Goal: Task Accomplishment & Management: Complete application form

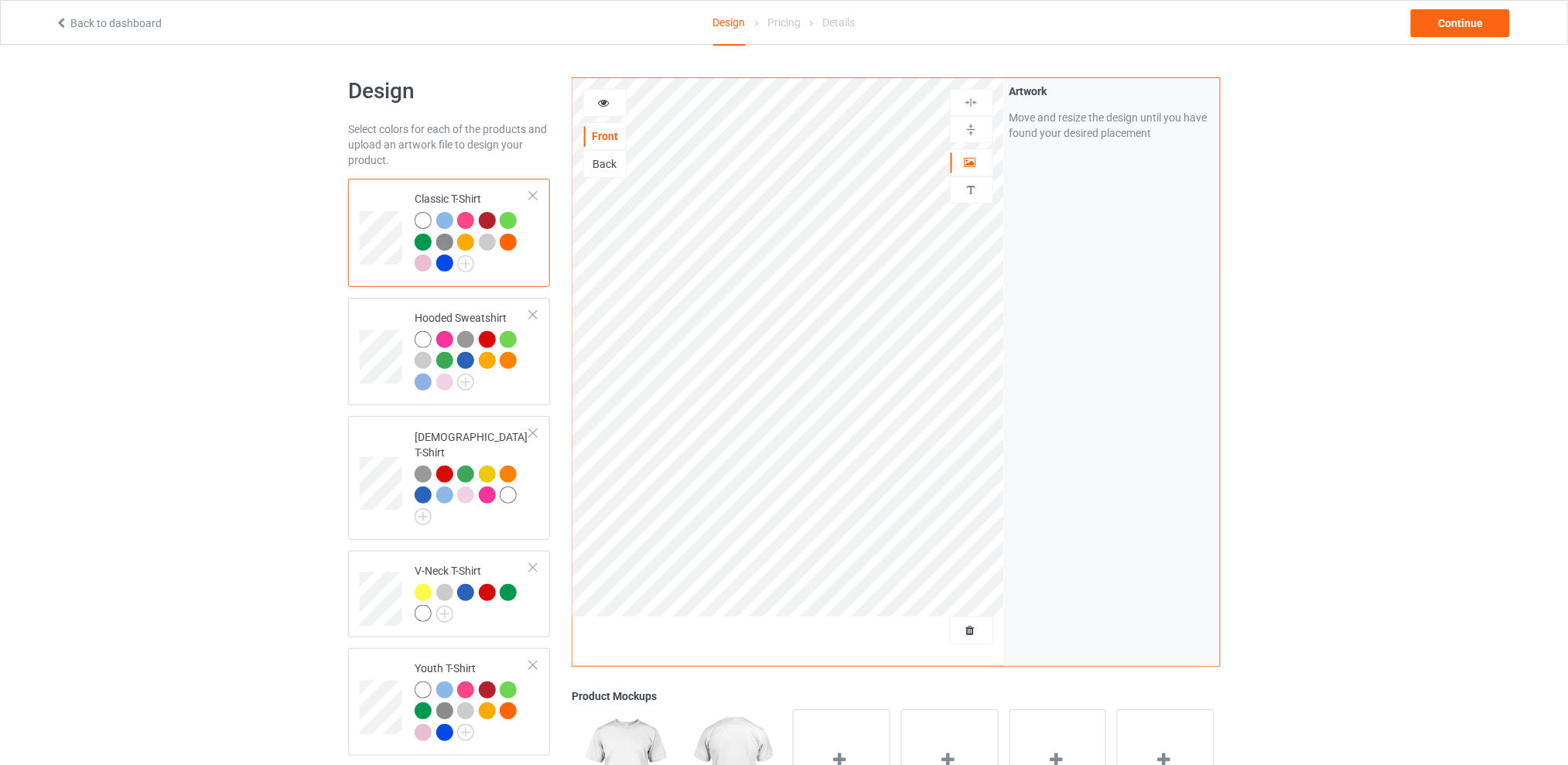
scroll to position [103, 0]
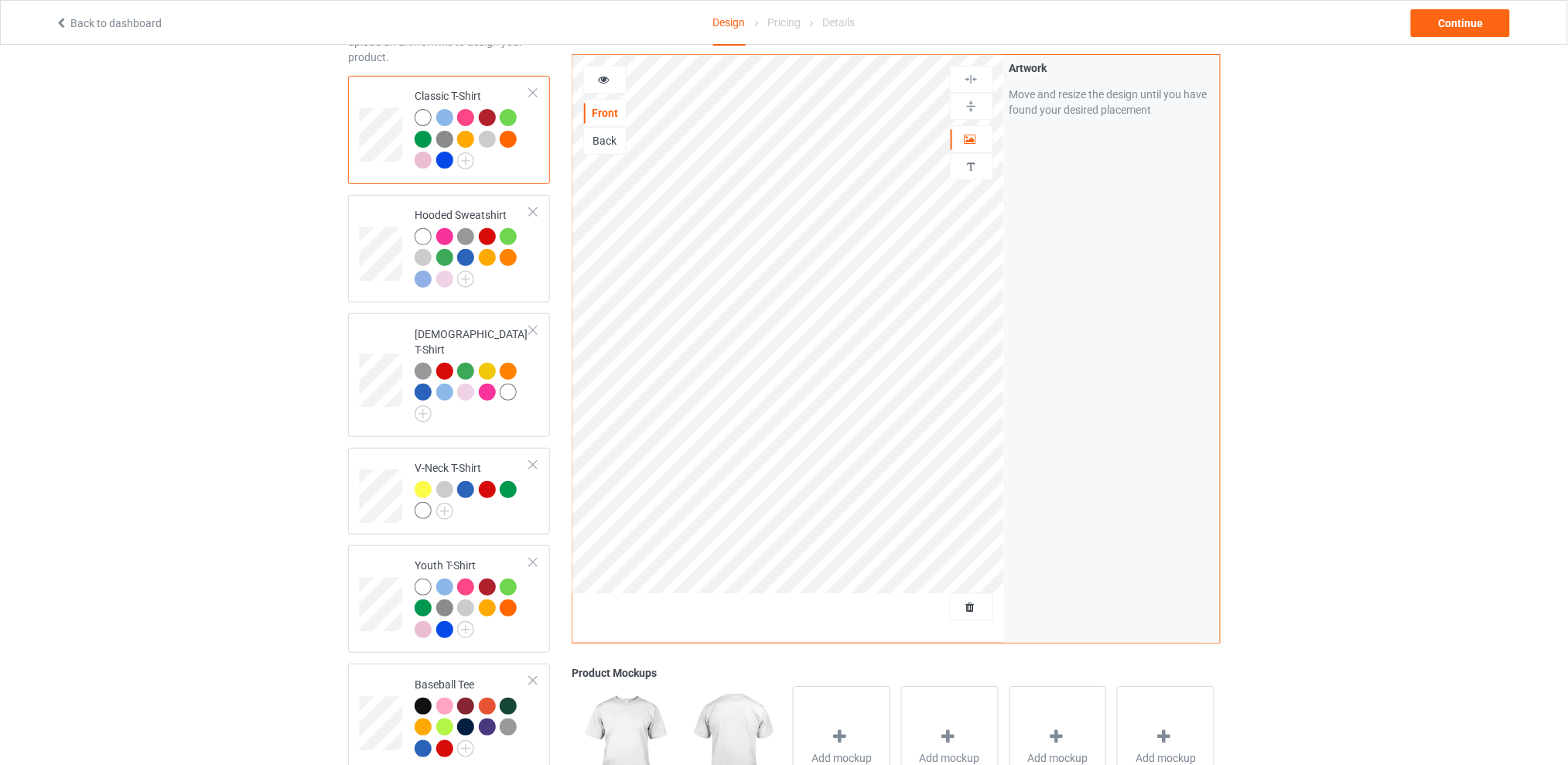
click at [971, 597] on div at bounding box center [970, 607] width 44 height 28
click at [975, 605] on span "Delete all designs" at bounding box center [935, 606] width 82 height 12
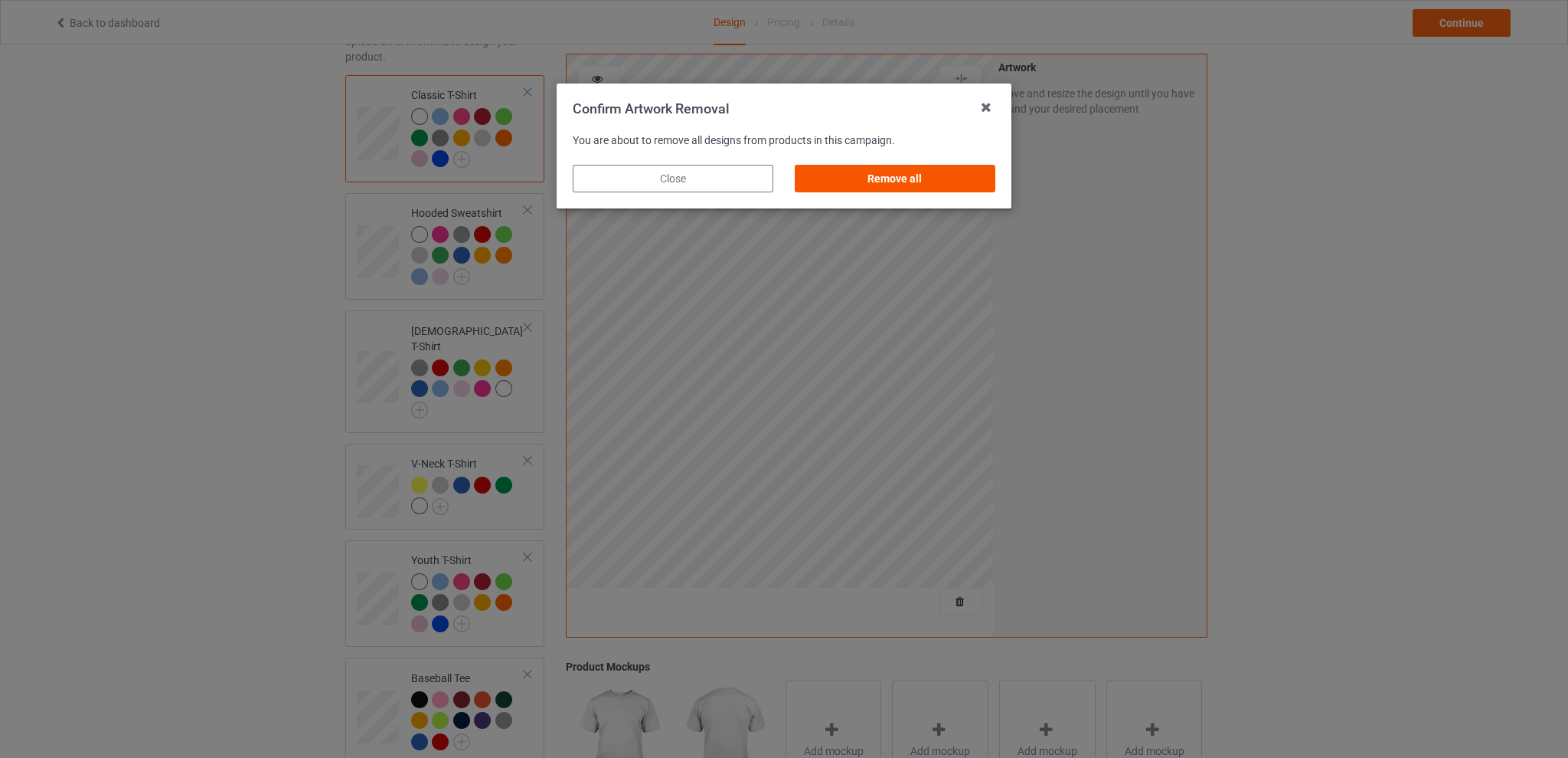
click at [933, 175] on div "Remove all" at bounding box center [895, 178] width 200 height 28
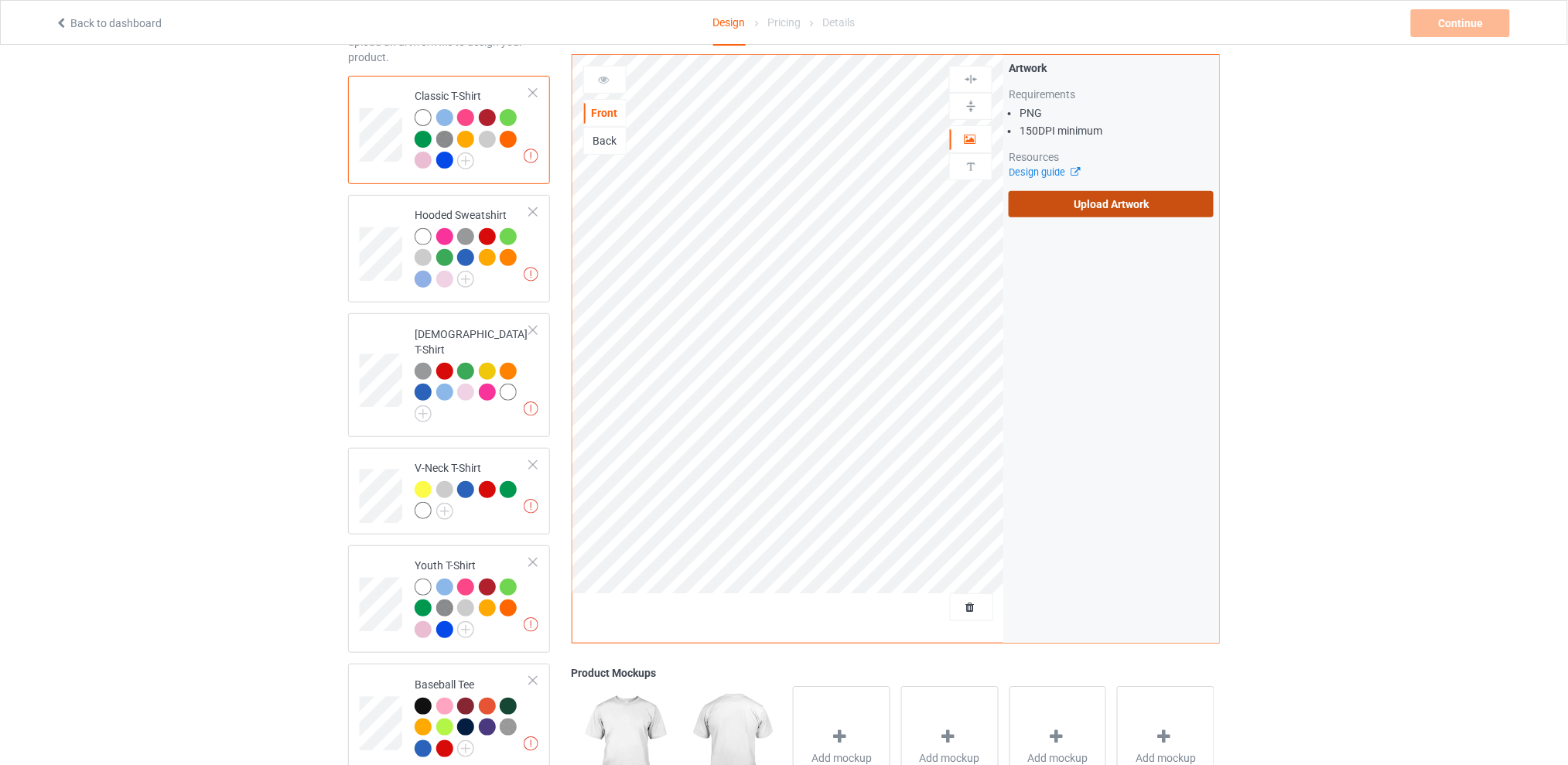
click at [1062, 201] on label "Upload Artwork" at bounding box center [1111, 204] width 205 height 26
click at [0, 0] on input "Upload Artwork" at bounding box center [0, 0] width 0 height 0
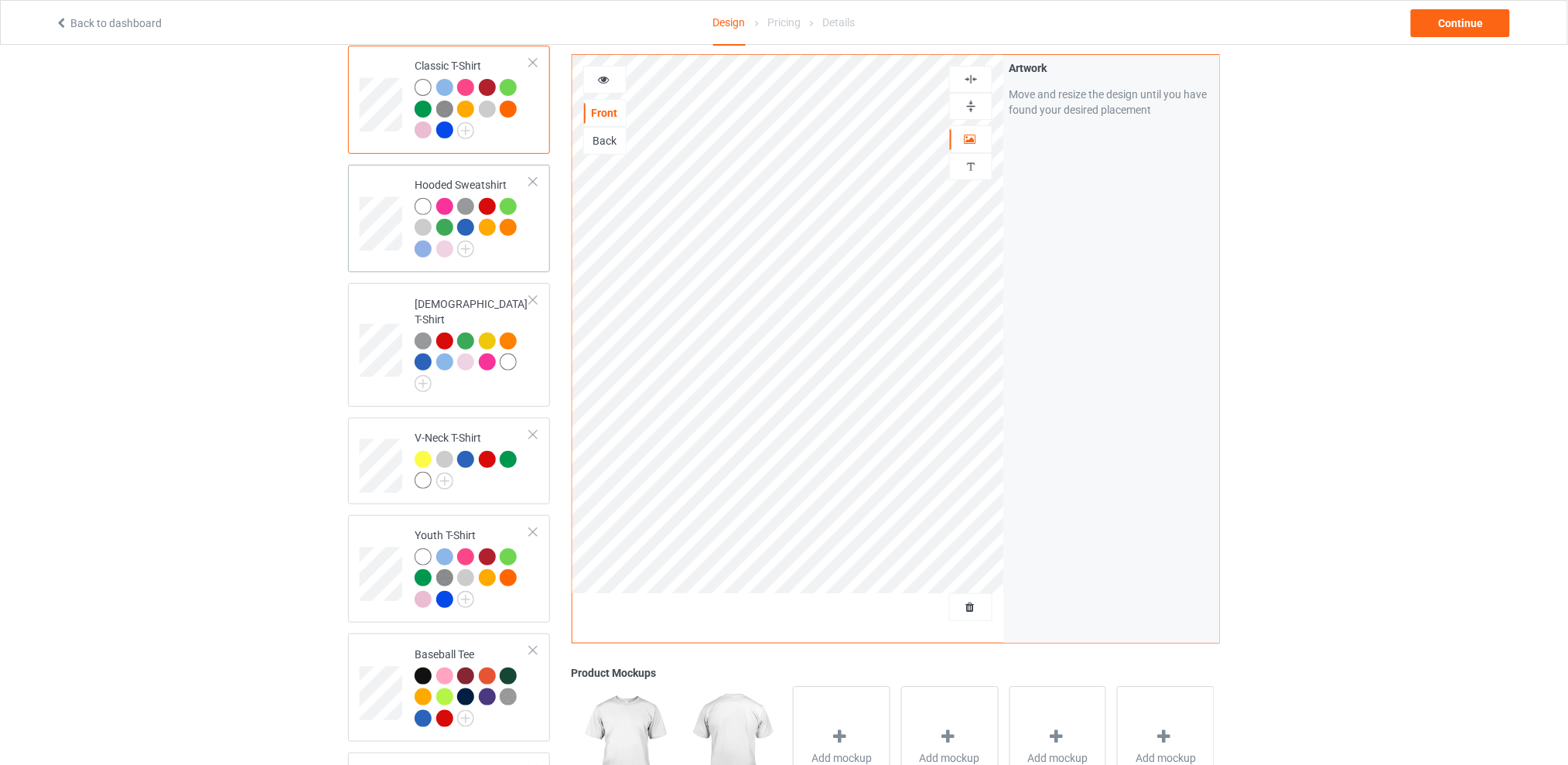
scroll to position [30, 0]
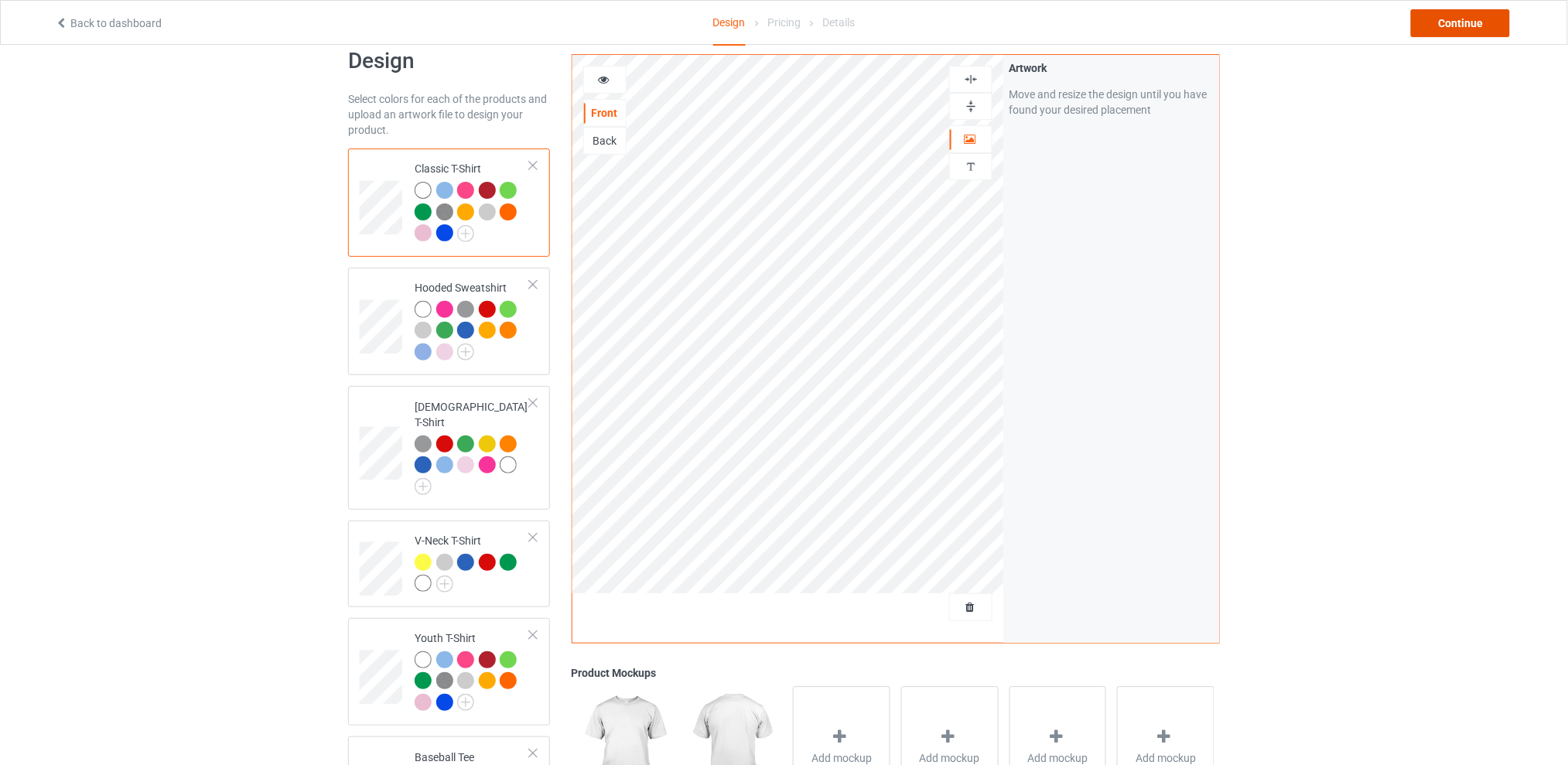
click at [1429, 19] on div "Continue" at bounding box center [1460, 23] width 99 height 28
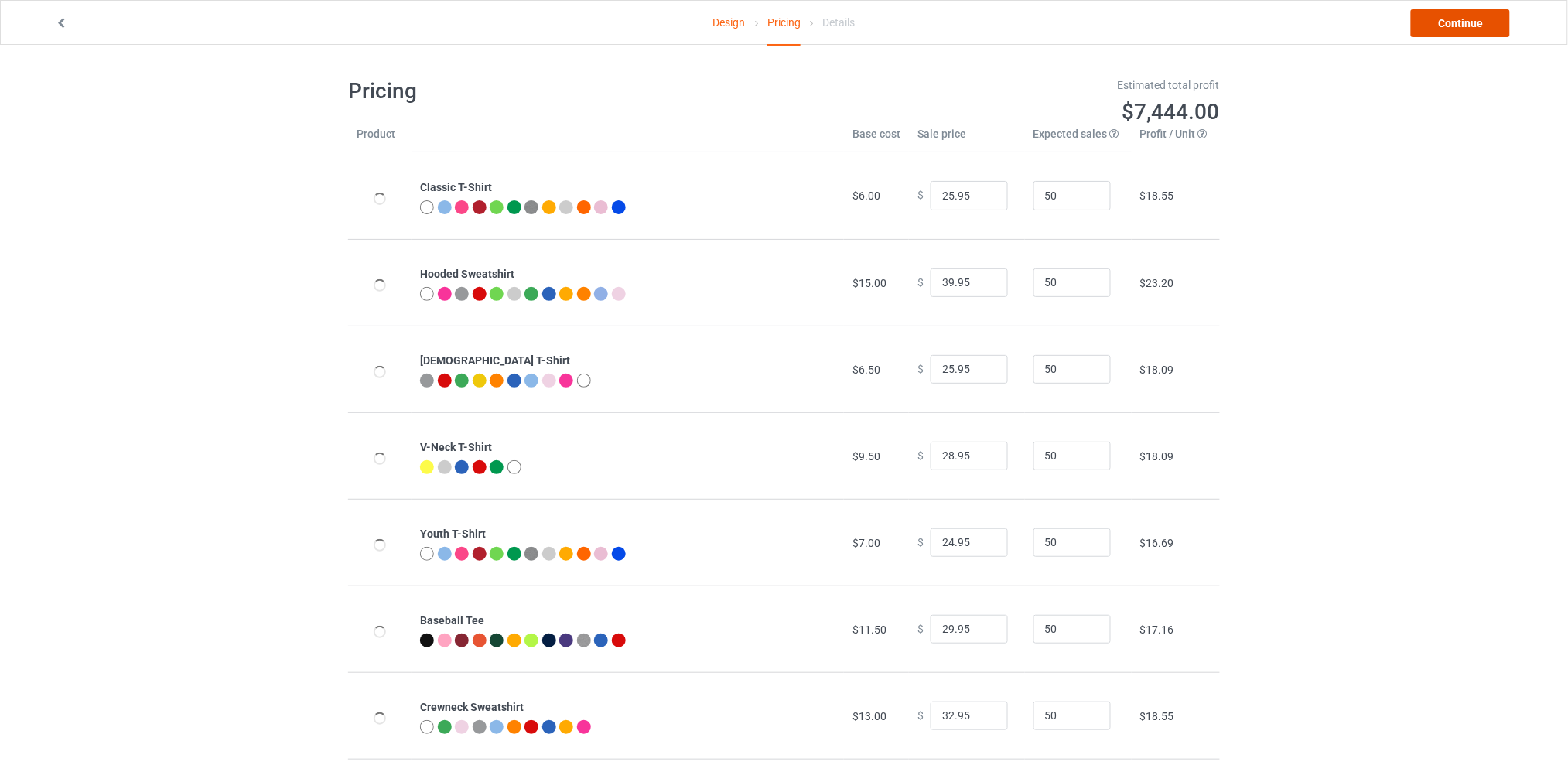
click at [1427, 26] on link "Continue" at bounding box center [1460, 23] width 99 height 28
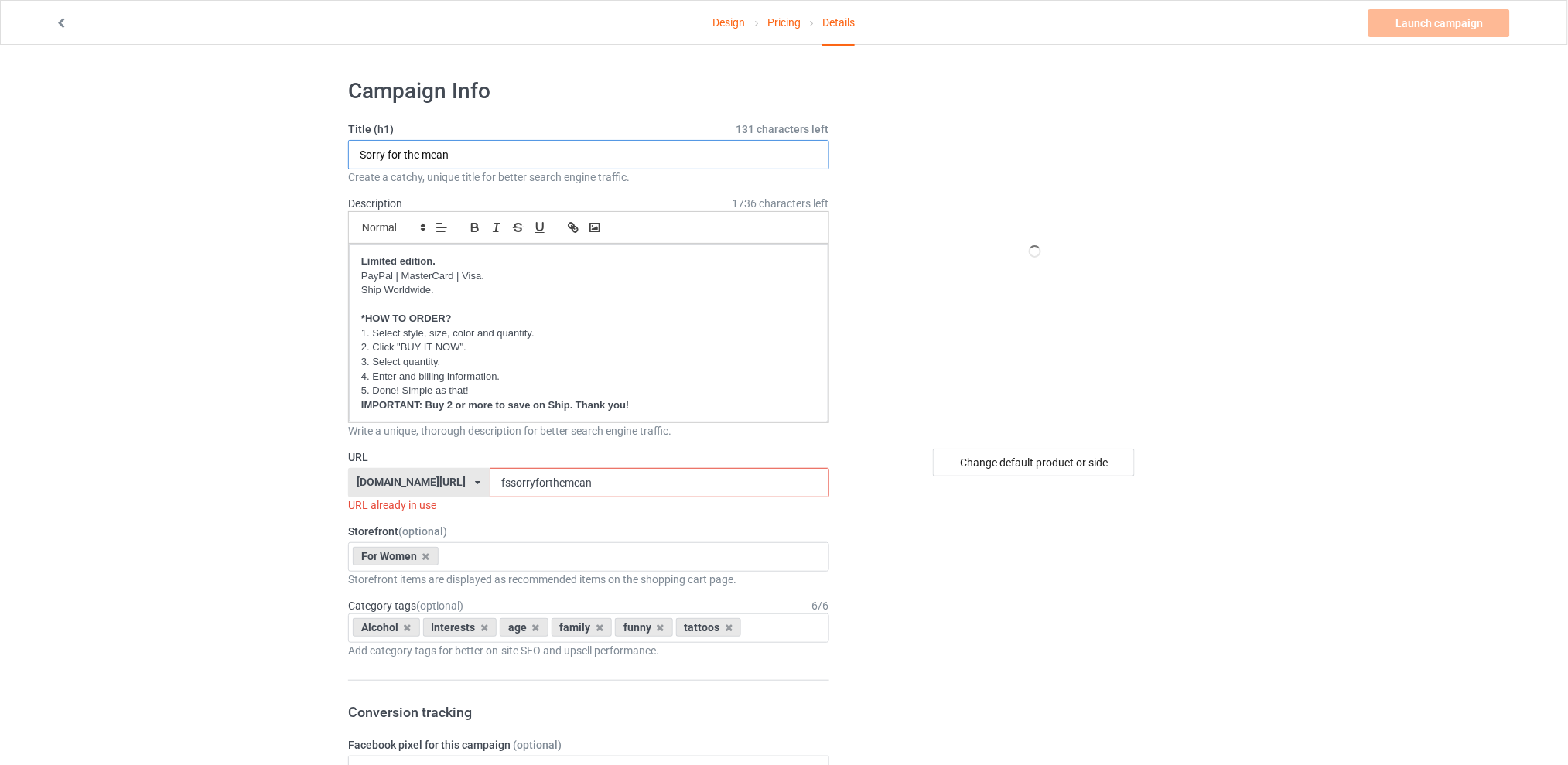
drag, startPoint x: 478, startPoint y: 148, endPoint x: 270, endPoint y: 148, distance: 208.0
click at [1029, 452] on div "Change default product or side" at bounding box center [1033, 462] width 202 height 28
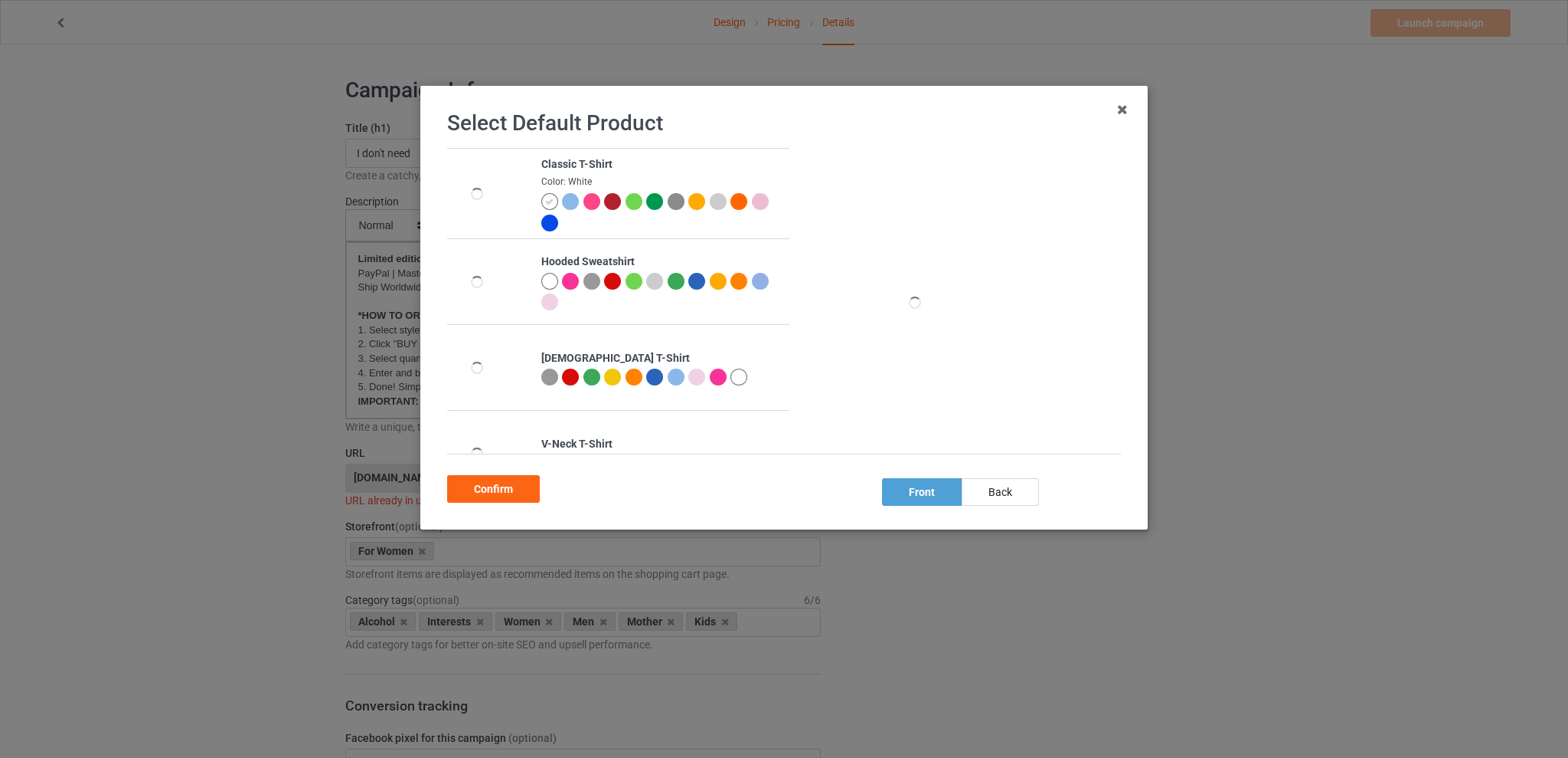
click at [752, 289] on div at bounding box center [760, 281] width 17 height 17
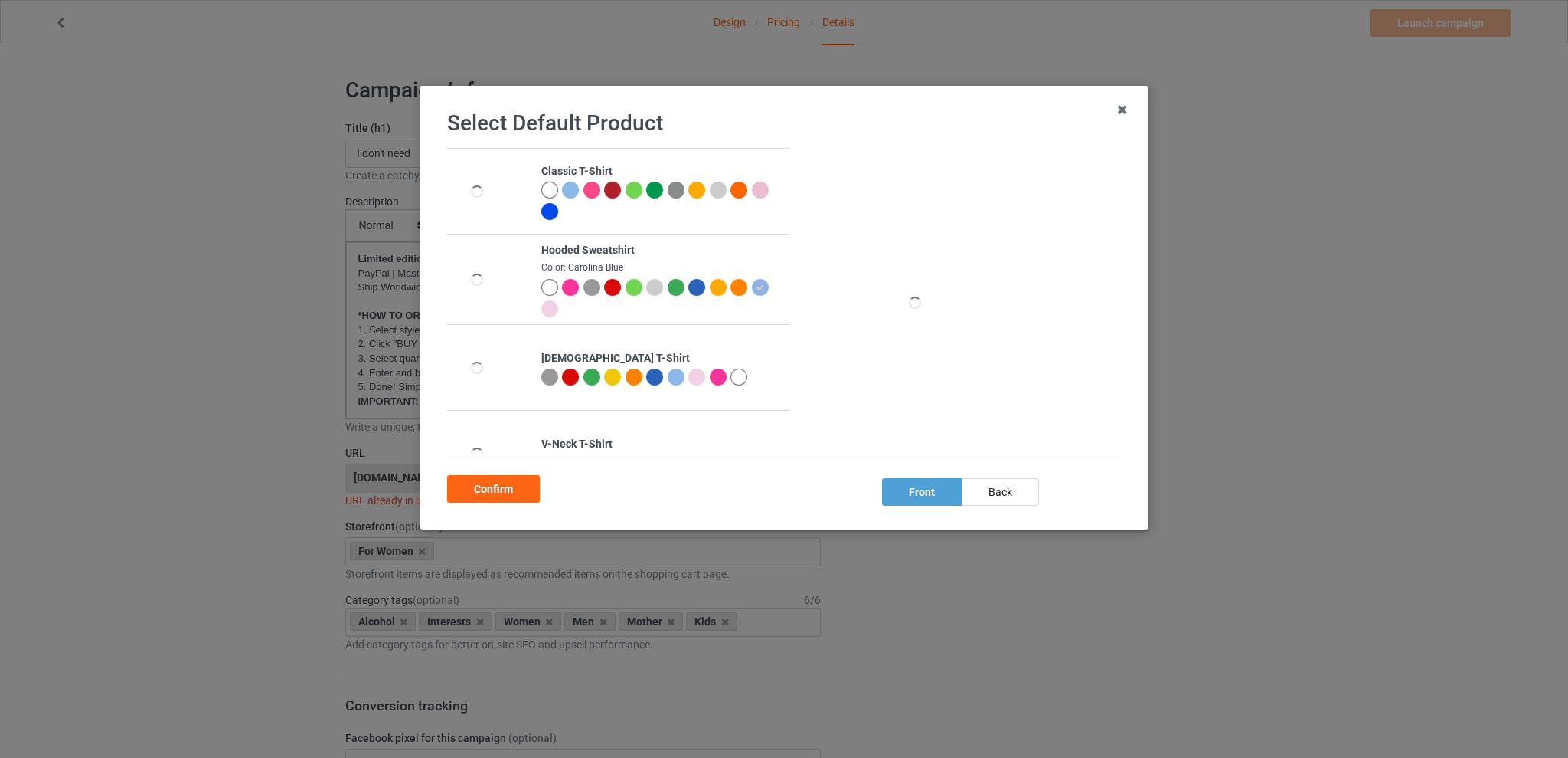
click at [487, 503] on div "Select Default Product Classic T-Shirt Hooded Sweatshirt Color: Carolina Blue […" at bounding box center [784, 307] width 695 height 412
click at [499, 481] on div "Confirm" at bounding box center [494, 489] width 93 height 28
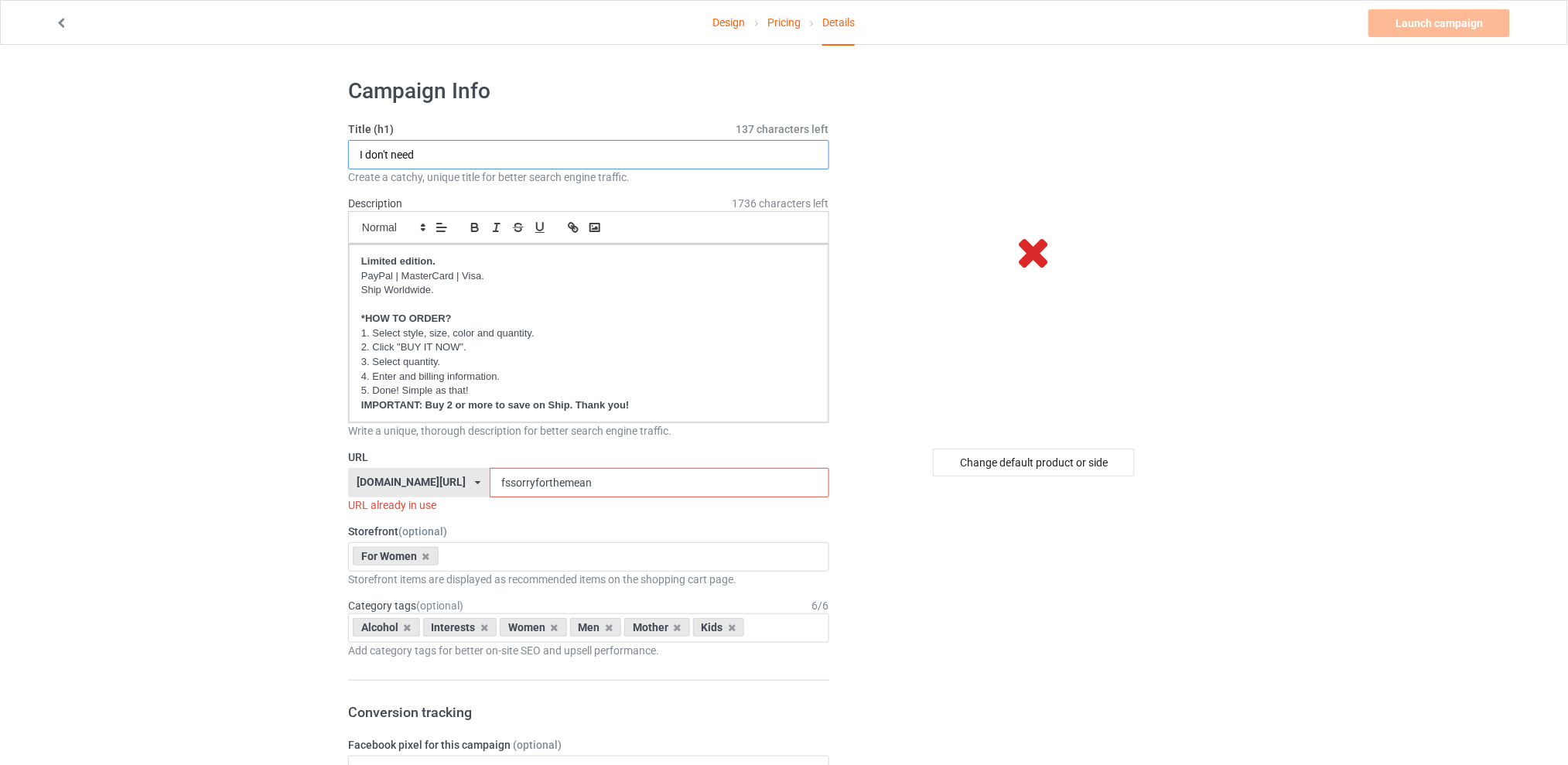
click at [440, 155] on input "I don't need" at bounding box center [589, 155] width 482 height 30
type input "I don't need a sugar daddy"
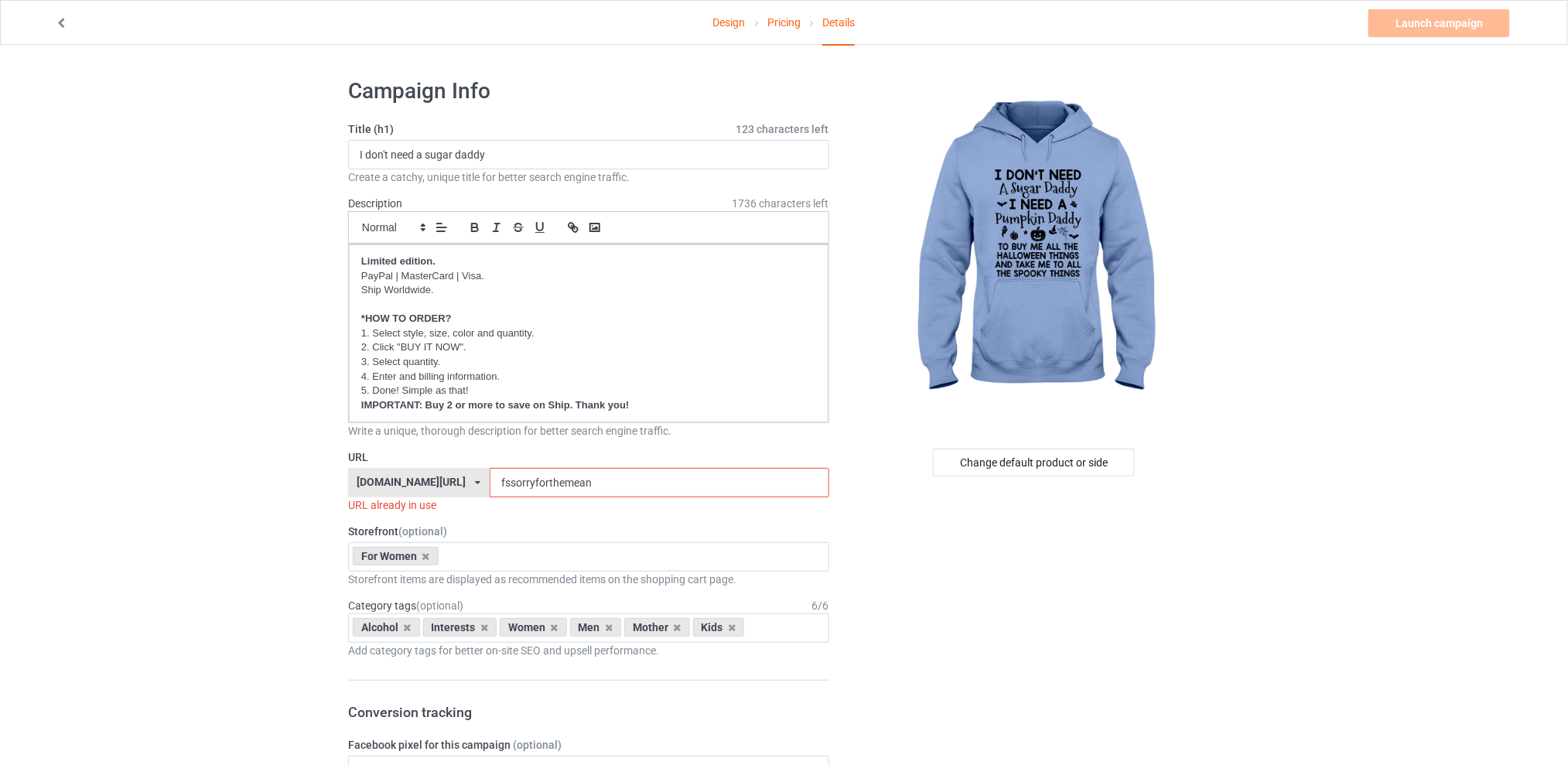
drag, startPoint x: 619, startPoint y: 480, endPoint x: 465, endPoint y: 484, distance: 154.1
click at [465, 484] on div "[DOMAIN_NAME][URL] [DOMAIN_NAME][URL] [DOMAIN_NAME][URL] [DOMAIN_NAME][URL] 5d7…" at bounding box center [589, 483] width 482 height 30
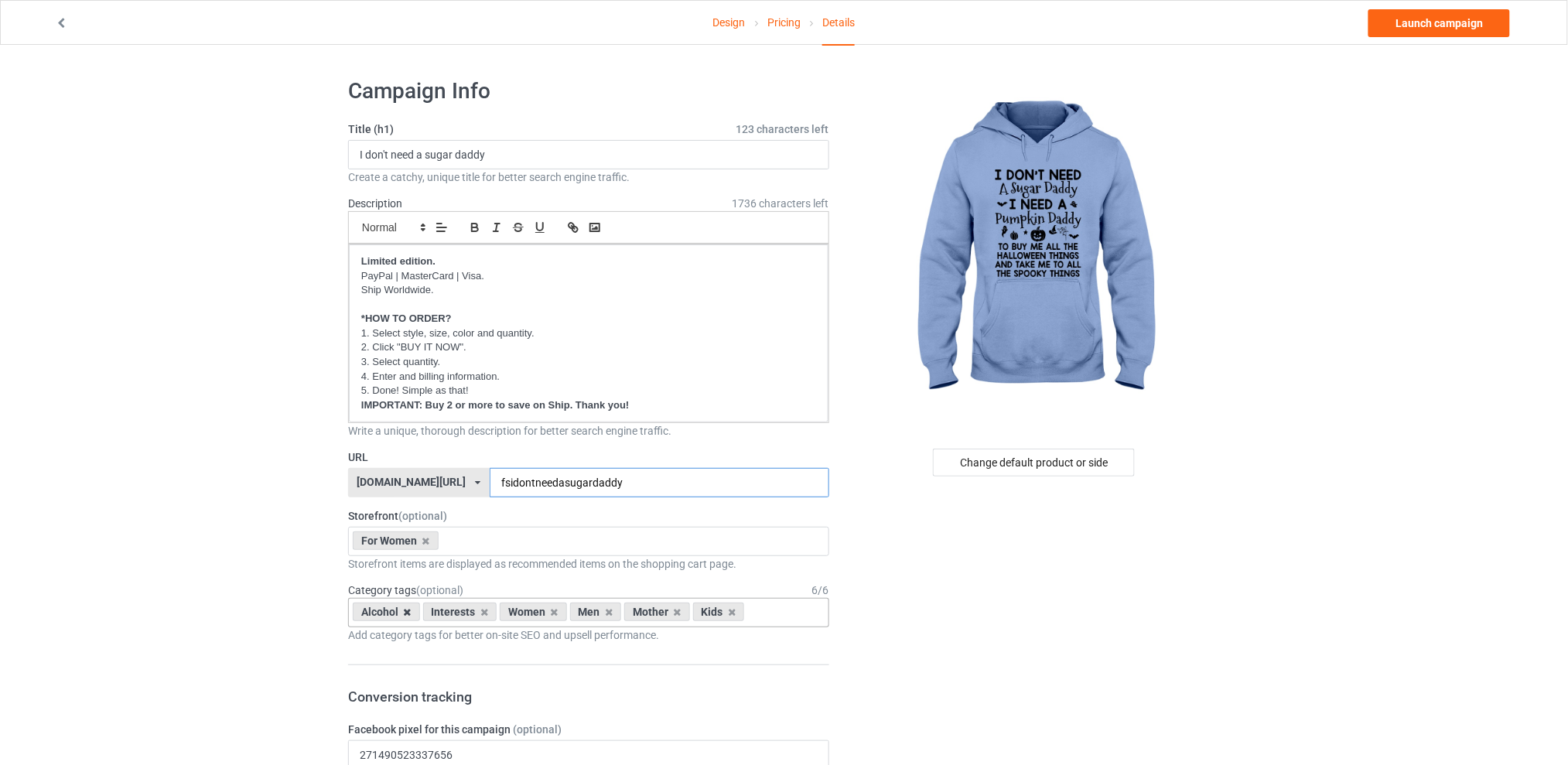
type input "fsidontneedasugardaddy"
click at [407, 613] on icon at bounding box center [407, 612] width 7 height 10
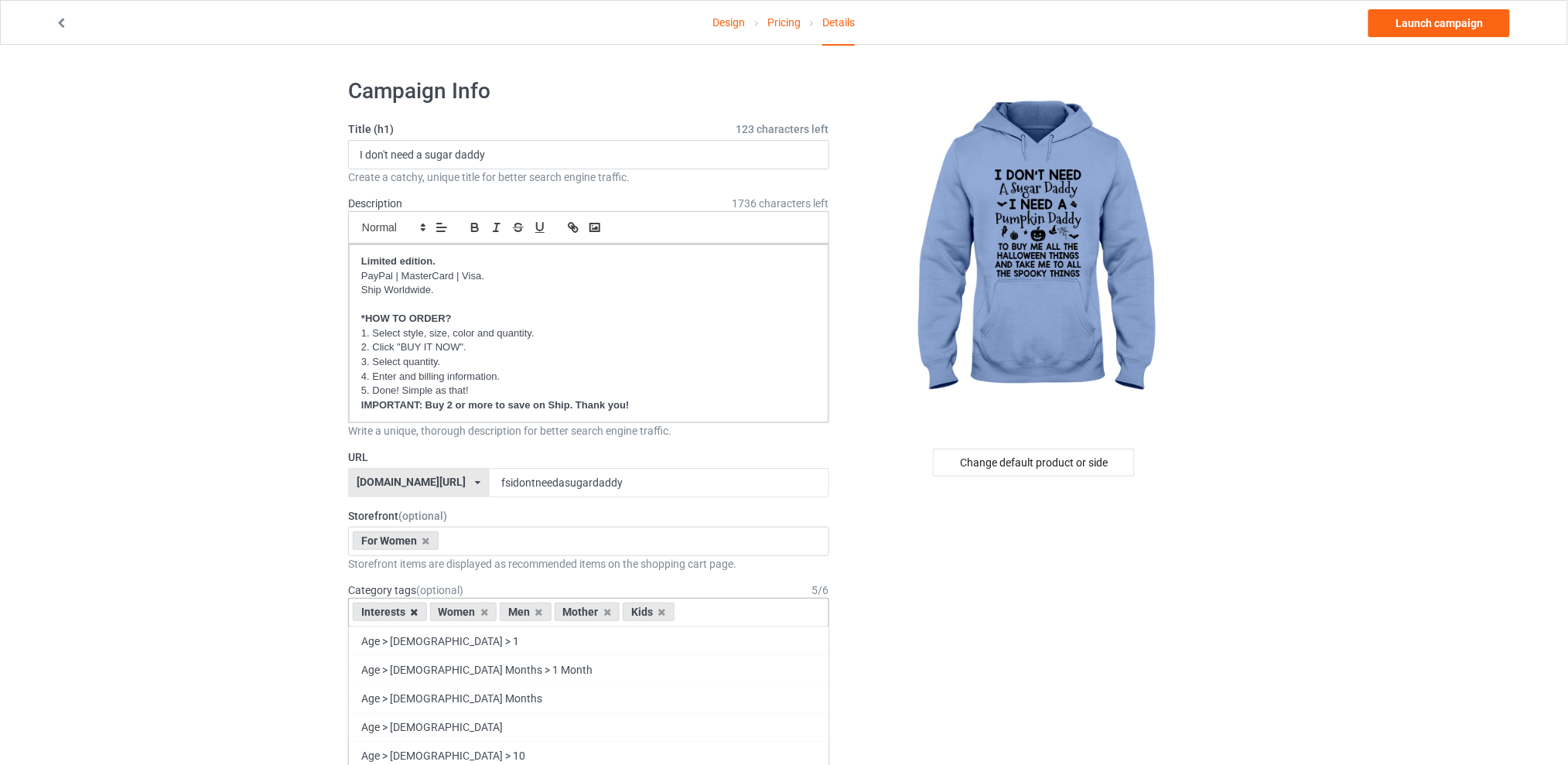
click at [416, 610] on icon at bounding box center [414, 612] width 7 height 10
click at [458, 614] on icon at bounding box center [461, 612] width 7 height 10
click at [472, 610] on icon at bounding box center [475, 612] width 7 height 10
click at [464, 611] on icon at bounding box center [461, 612] width 7 height 10
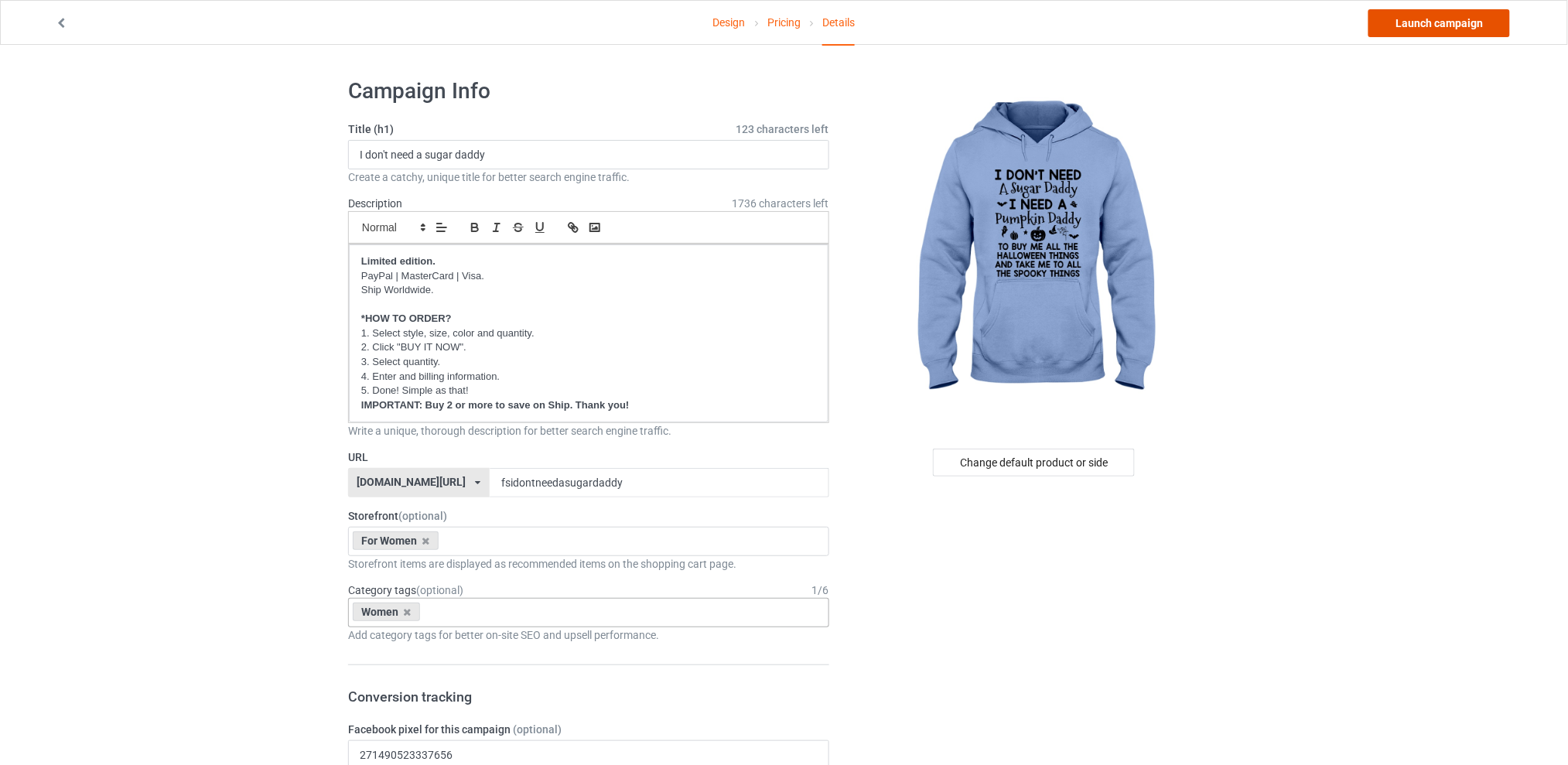
click at [1429, 19] on link "Launch campaign" at bounding box center [1440, 23] width 142 height 28
